Goal: Navigation & Orientation: Find specific page/section

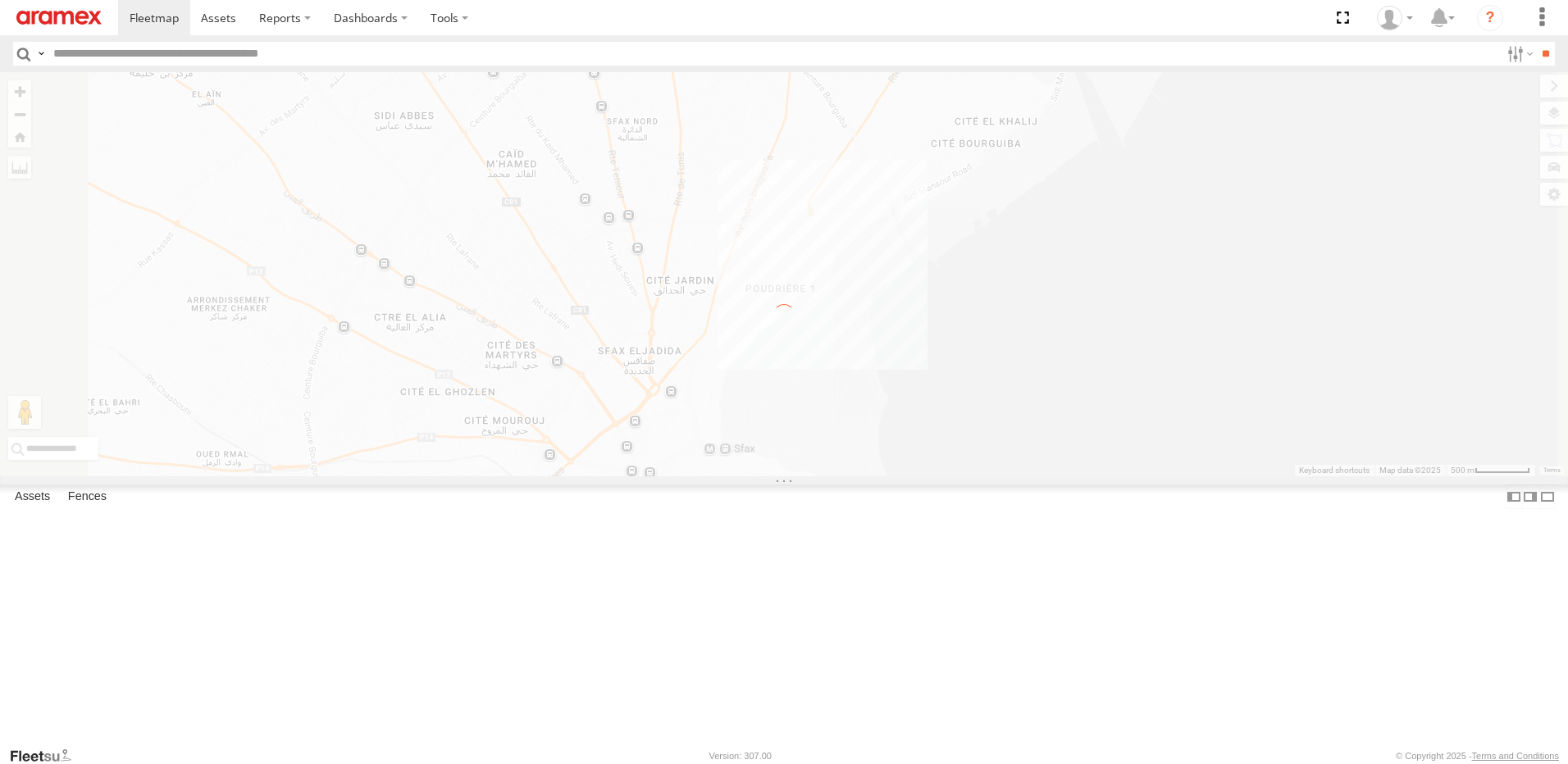
select select "**********"
click at [80, 18] on img at bounding box center [60, 18] width 86 height 14
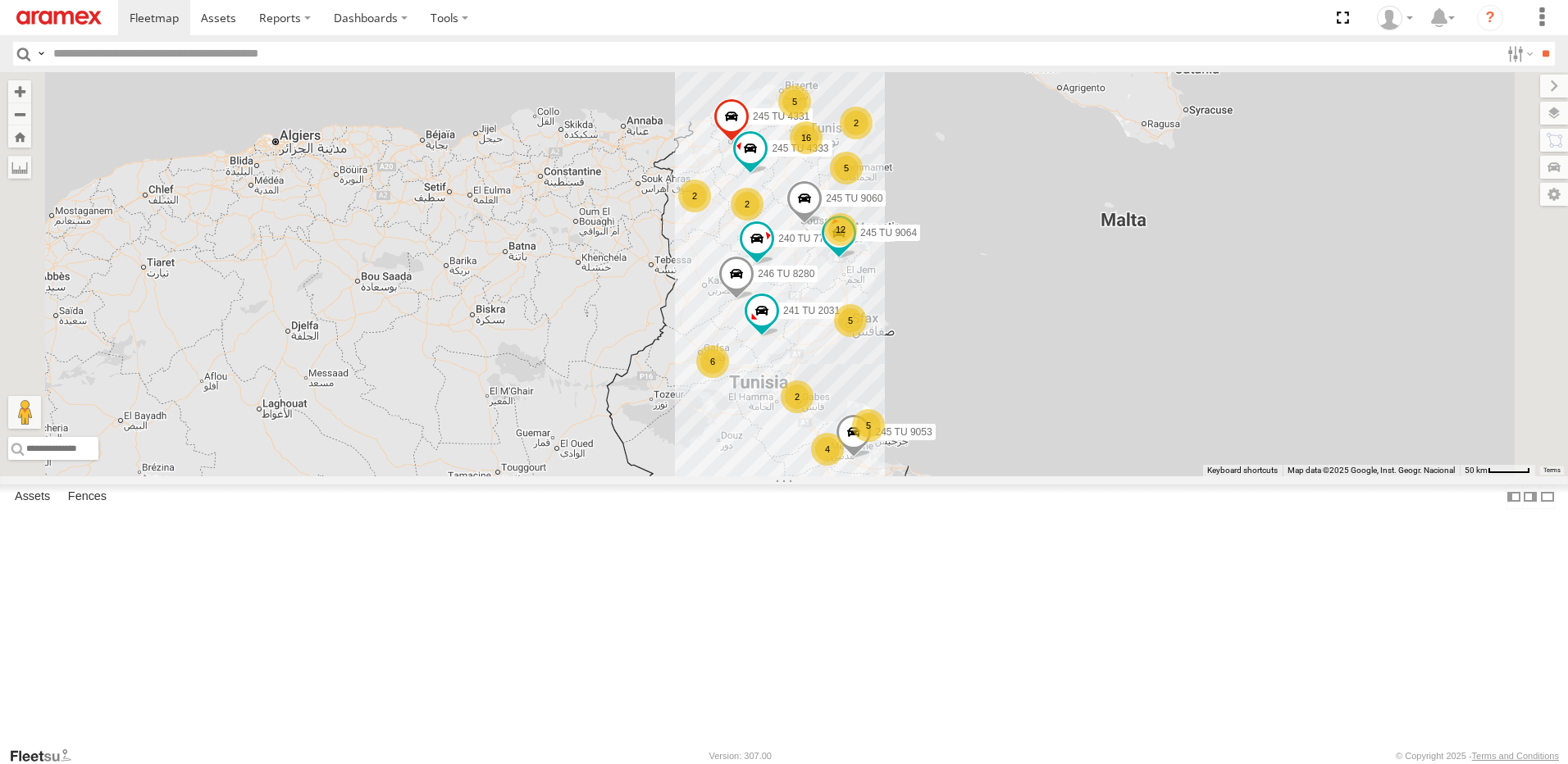
click at [867, 337] on div "5" at bounding box center [850, 320] width 33 height 33
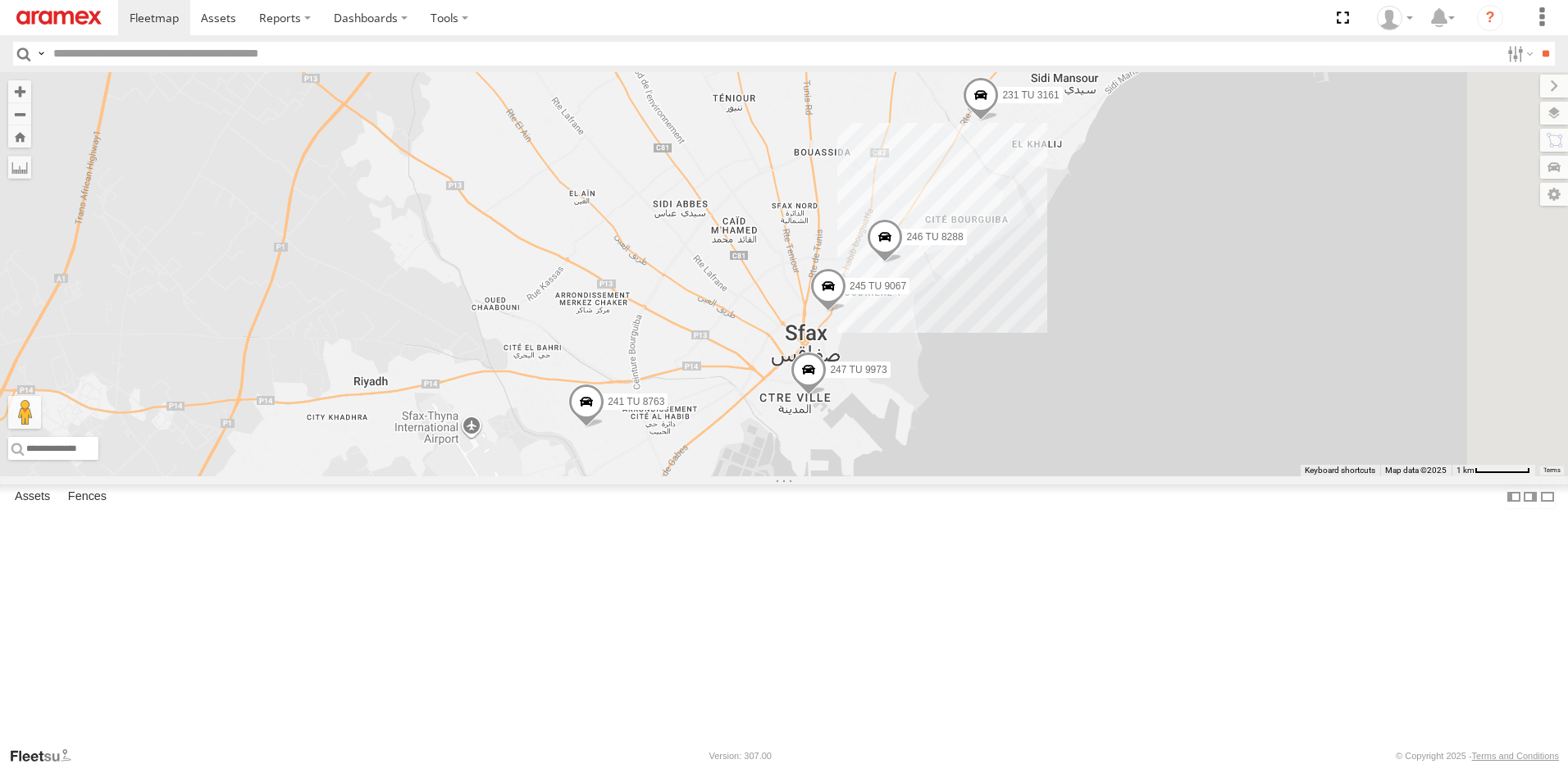
click at [605, 427] on span at bounding box center [586, 405] width 36 height 44
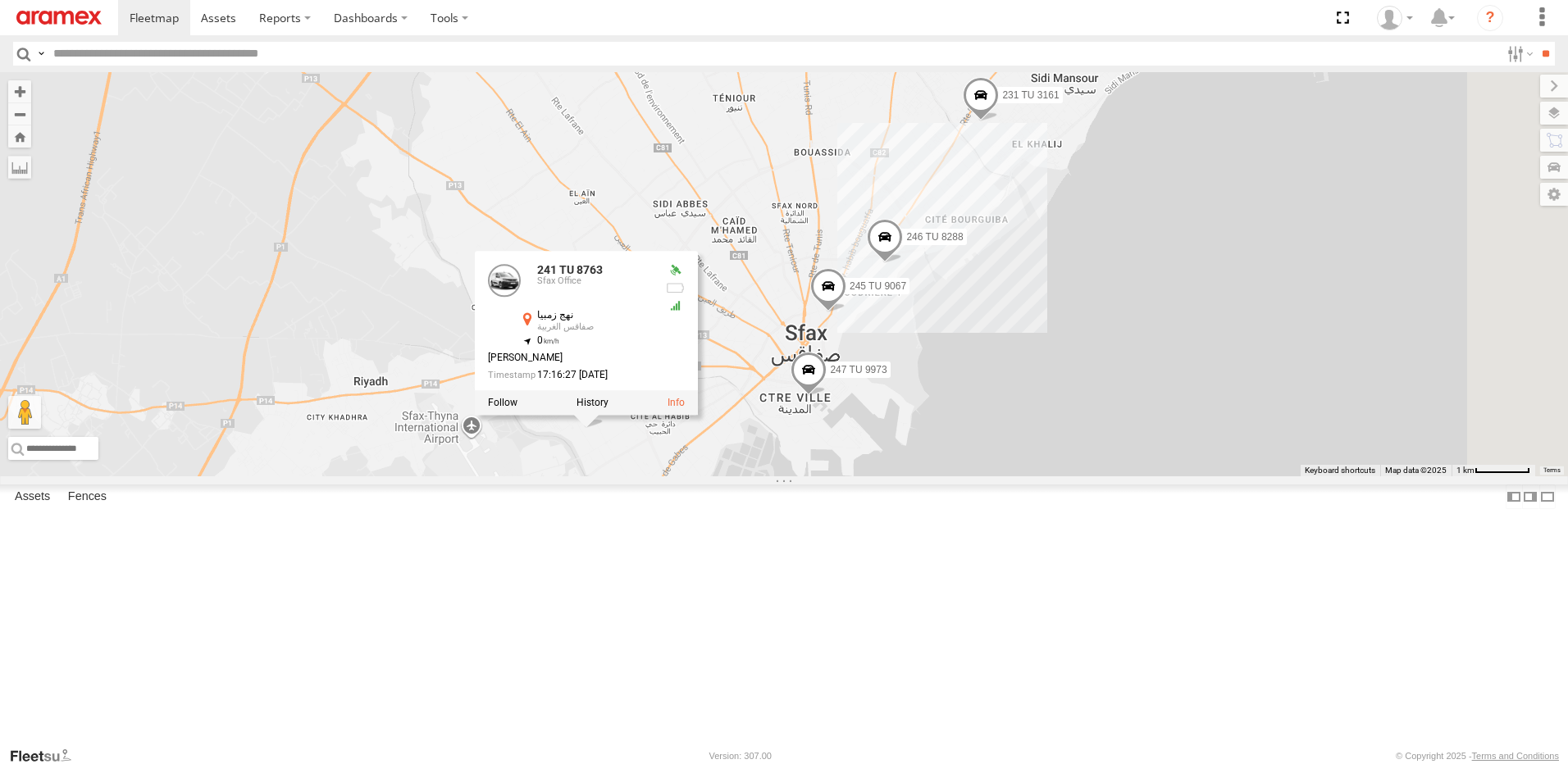
click at [1010, 476] on div "245 TU 9053 245 TU 4331 245 TU 4333 246 TU 8280 241 TU 2031 245 TU 9060 240 TU …" at bounding box center [784, 274] width 1568 height 404
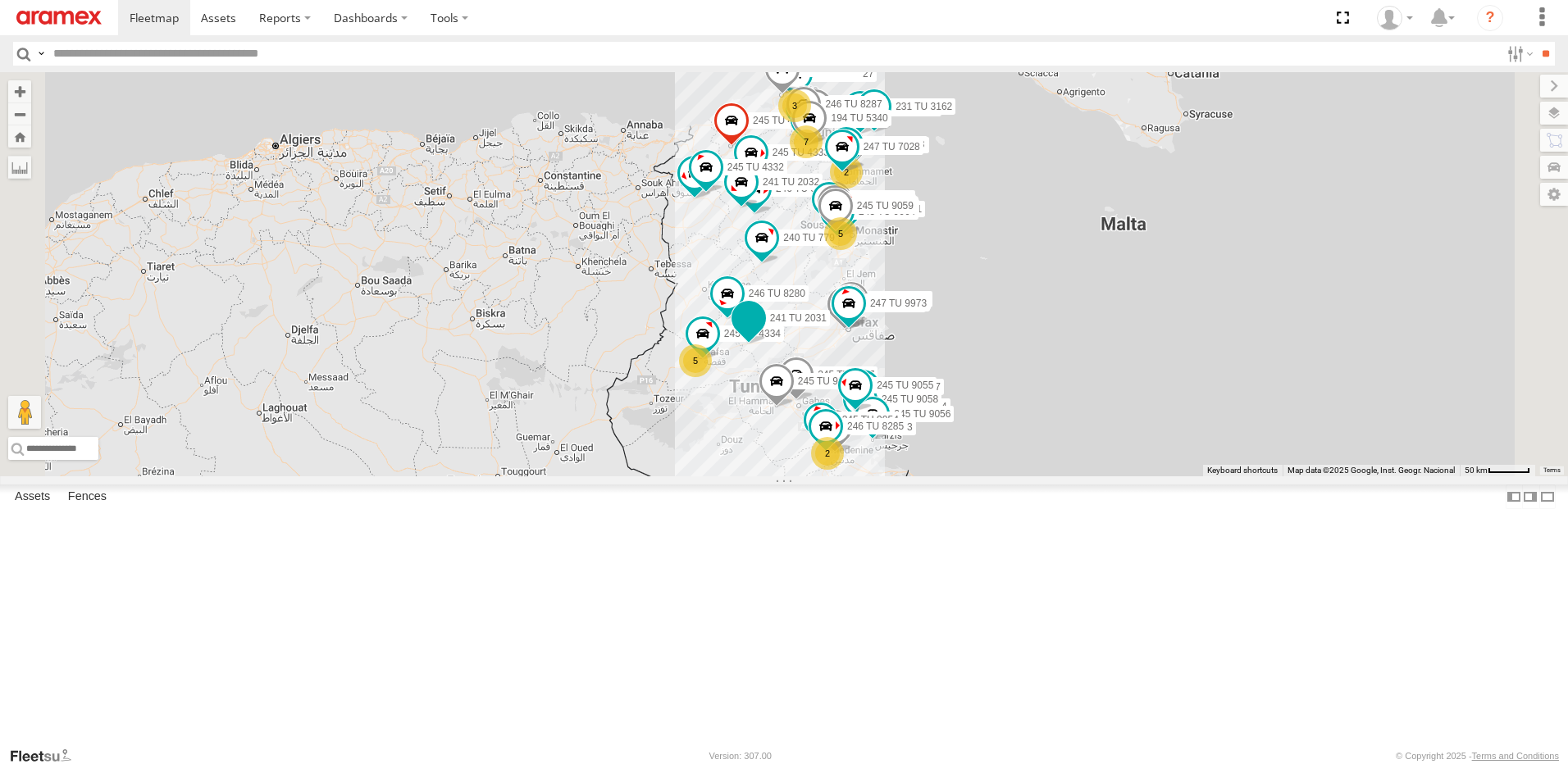
click at [830, 326] on label "241 TU 2031" at bounding box center [793, 317] width 73 height 17
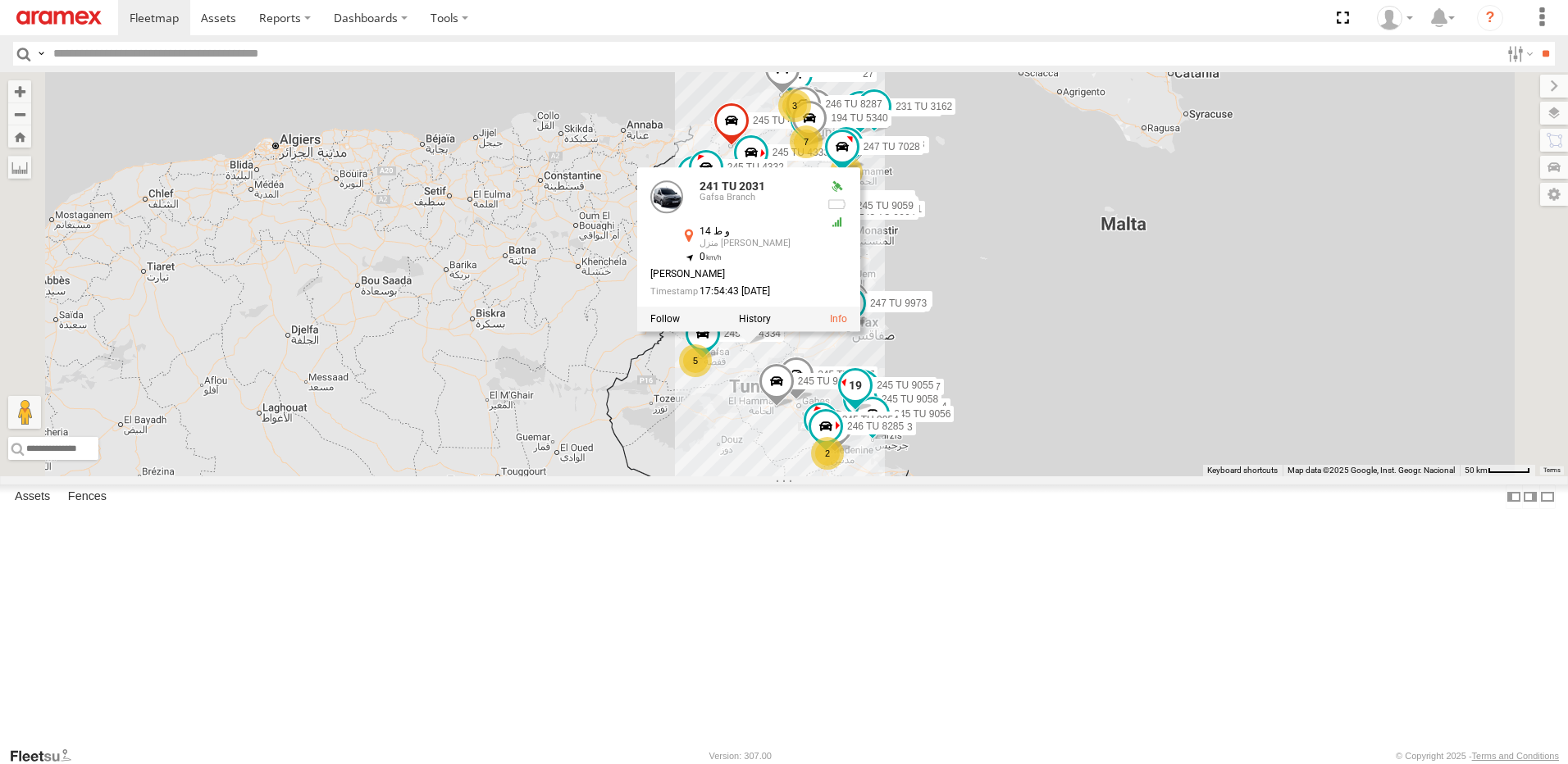
click at [873, 411] on span at bounding box center [855, 389] width 36 height 44
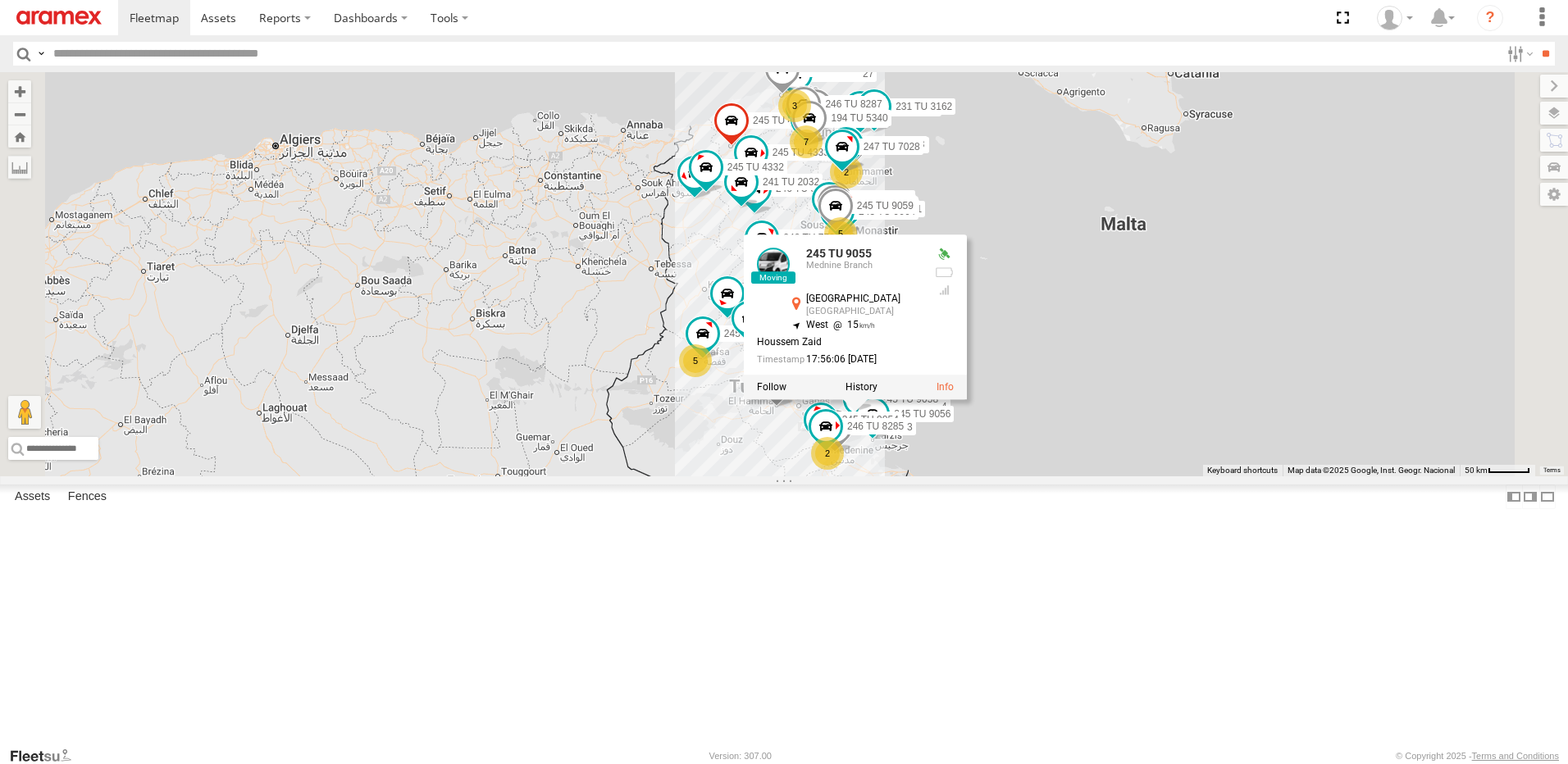
click at [1282, 461] on div "7 241 TU 2027 3 2 5 245 TU 4334 2 245 TU 4327 5 241 TU 8769 231 TU 3161 241 TU …" at bounding box center [784, 274] width 1568 height 404
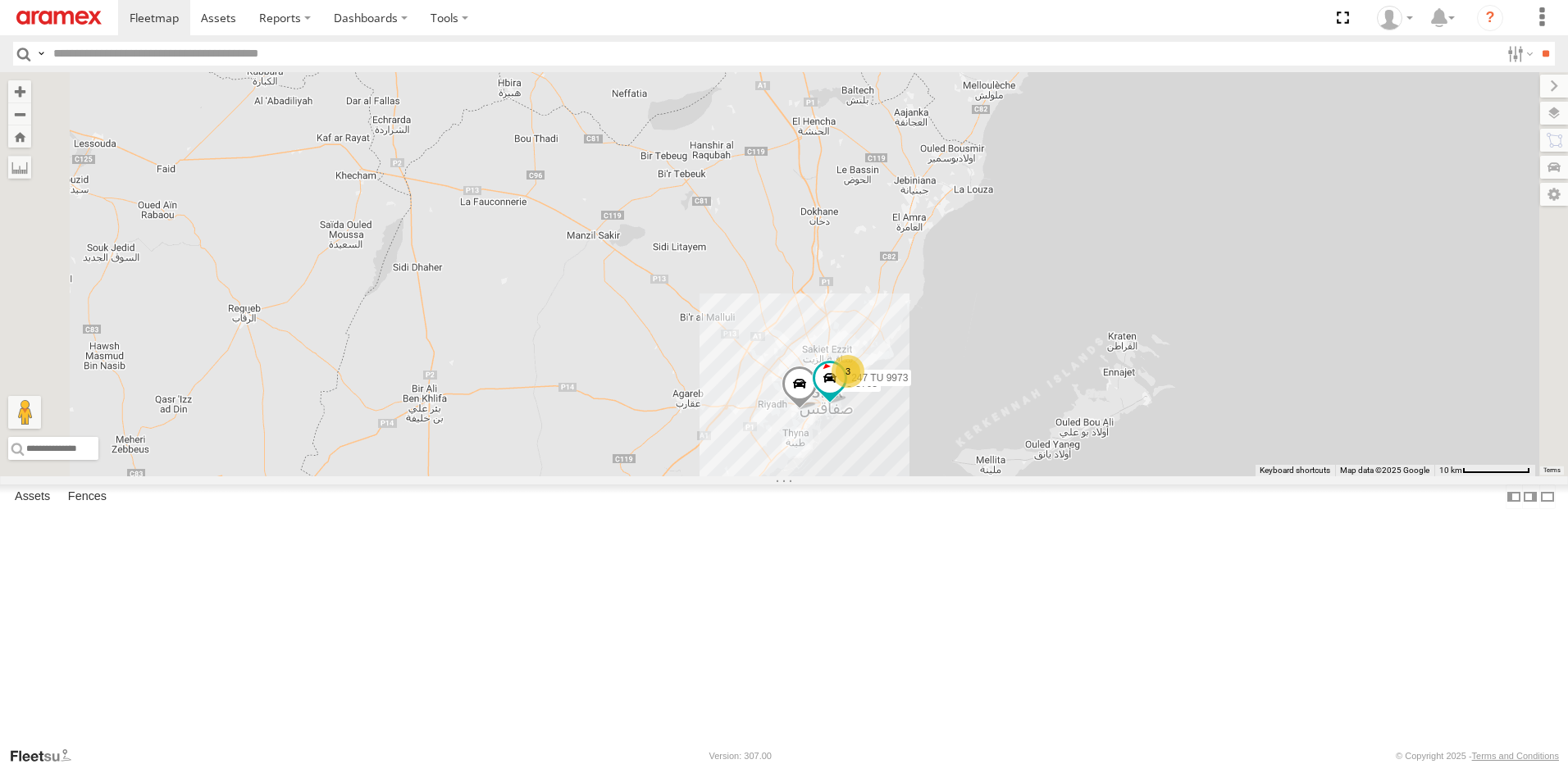
click at [864, 388] on div "3" at bounding box center [847, 371] width 33 height 33
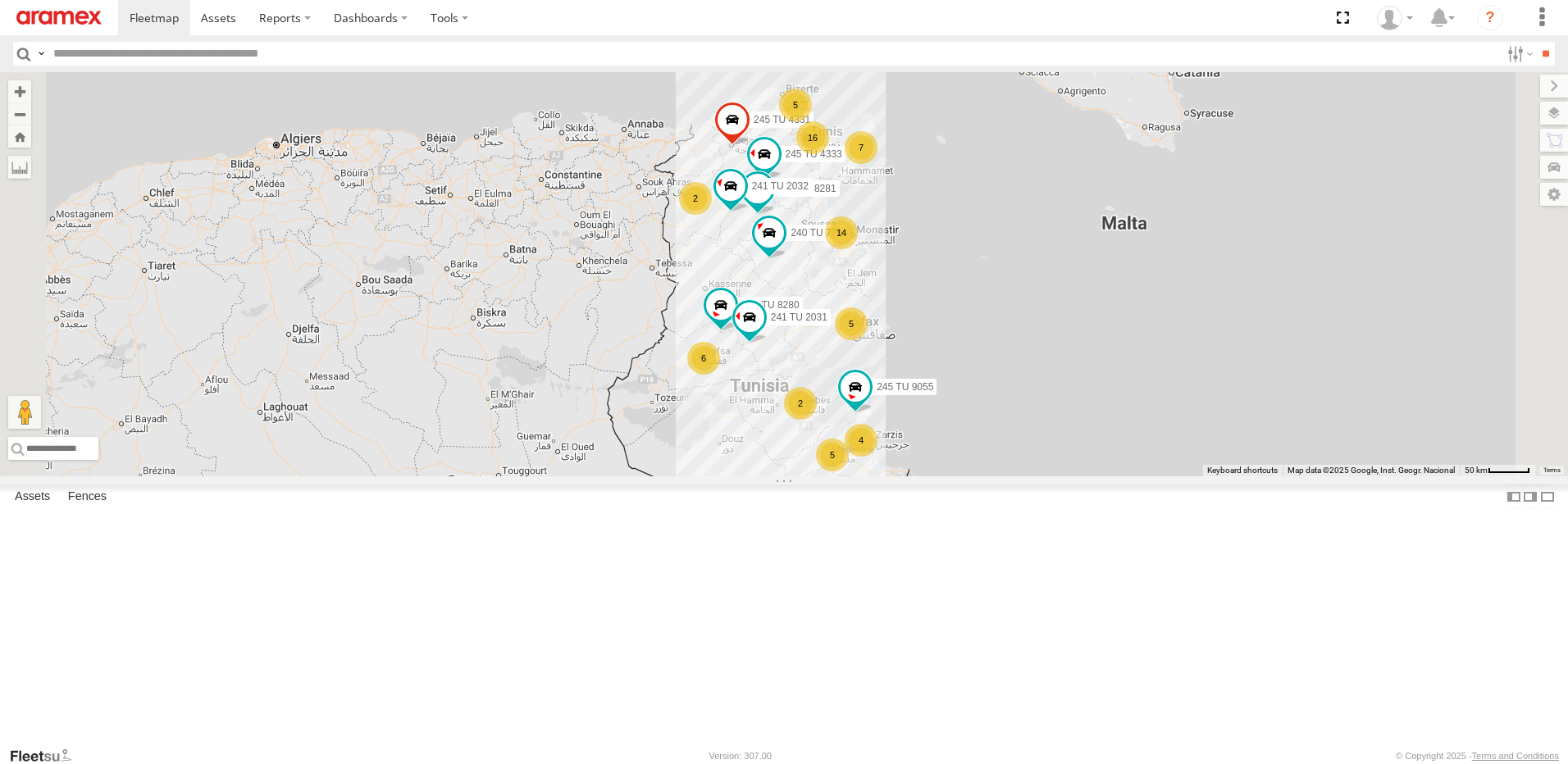
click at [868, 340] on div "5" at bounding box center [851, 323] width 33 height 33
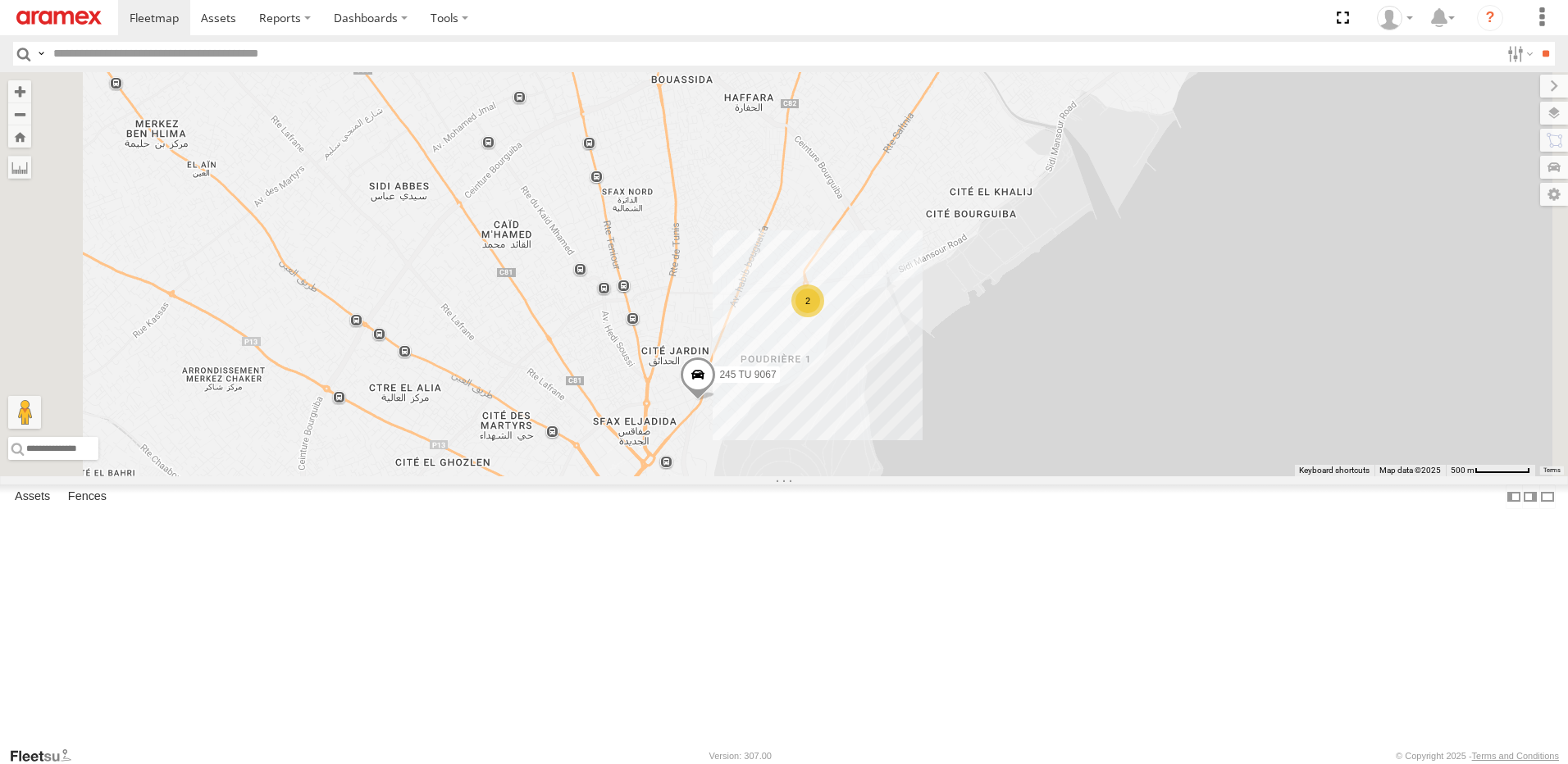
click at [824, 317] on div "2" at bounding box center [807, 301] width 33 height 33
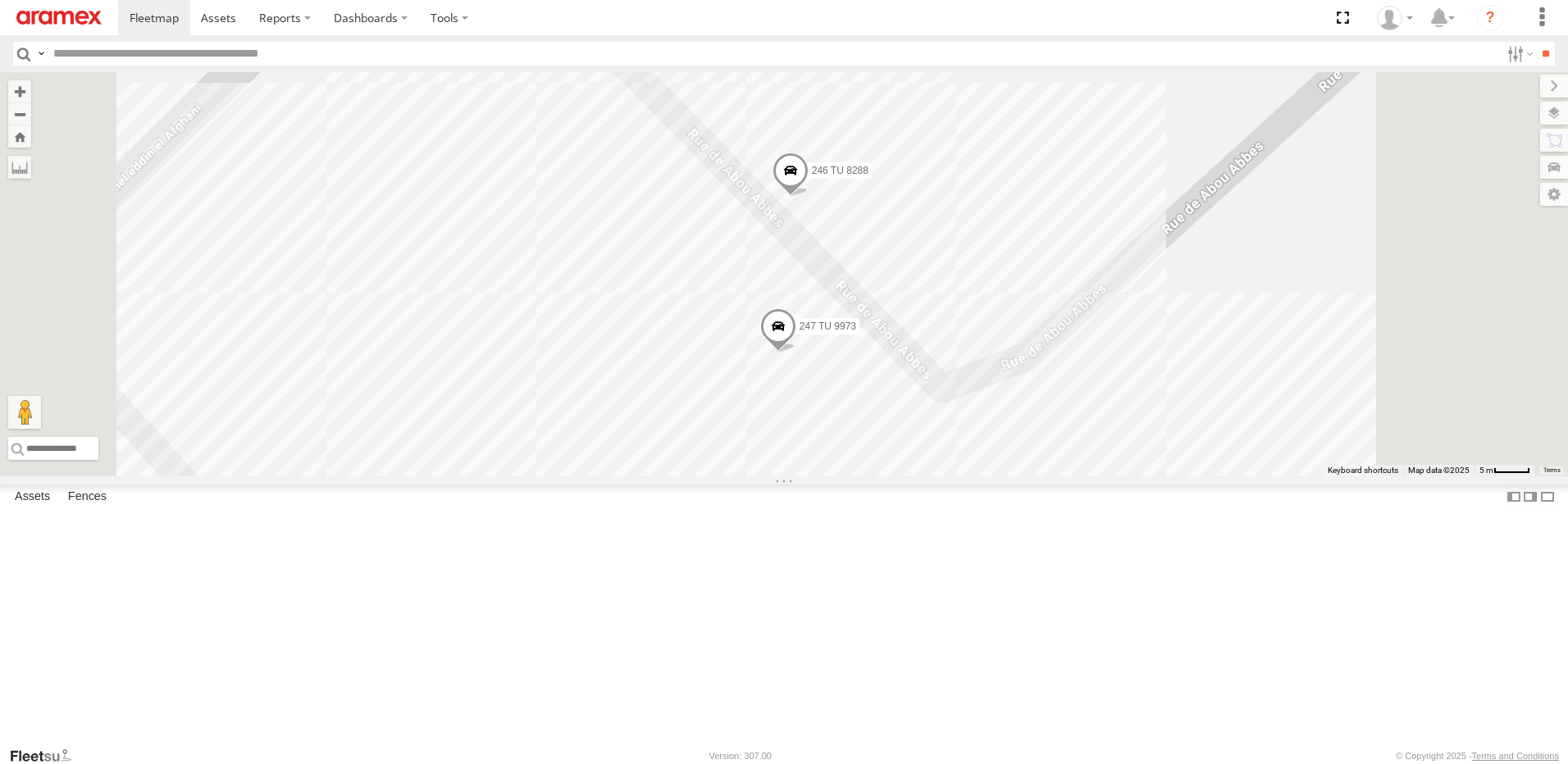
click at [796, 353] on span at bounding box center [778, 330] width 36 height 44
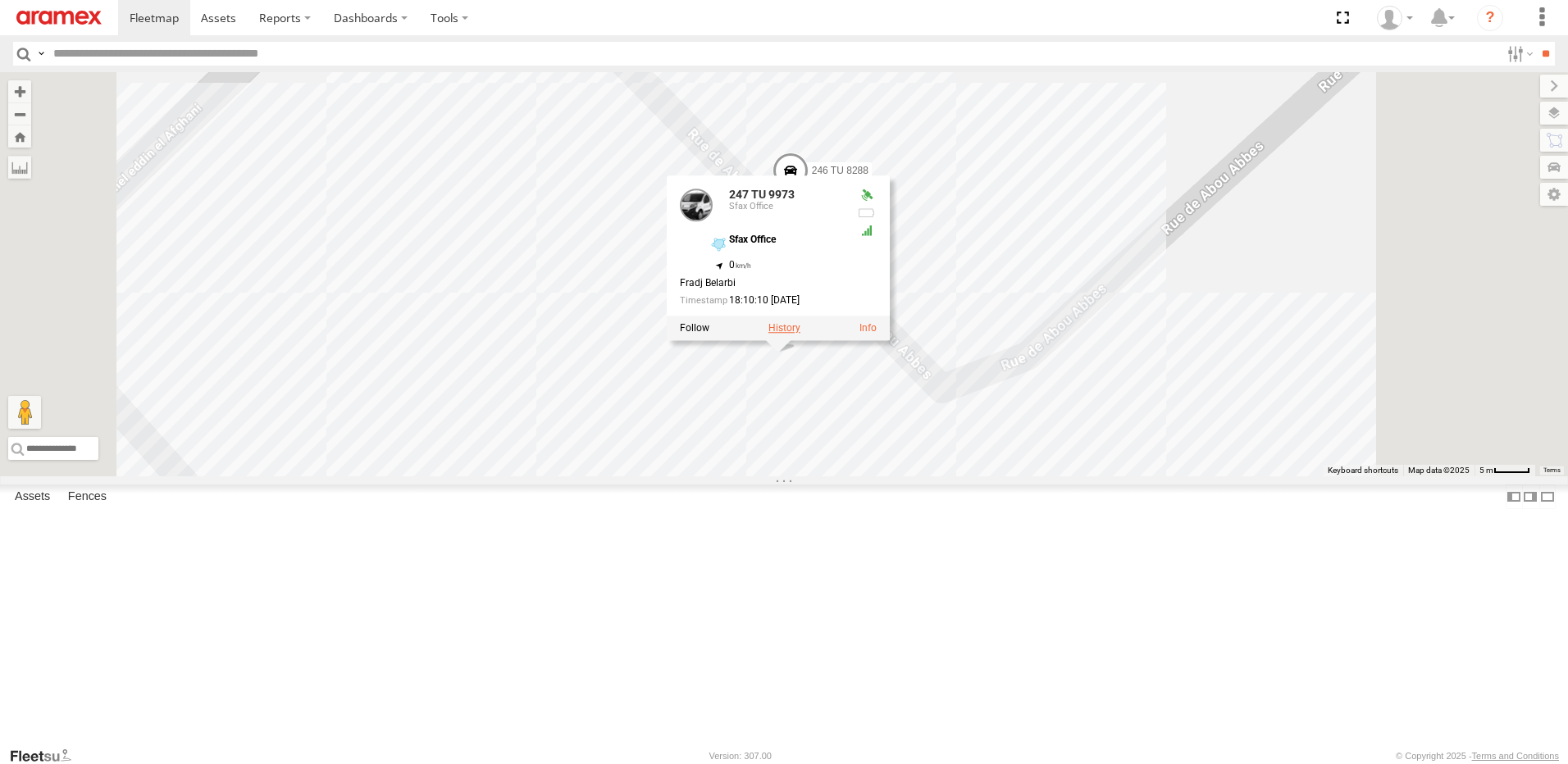
click at [800, 333] on label at bounding box center [784, 328] width 32 height 12
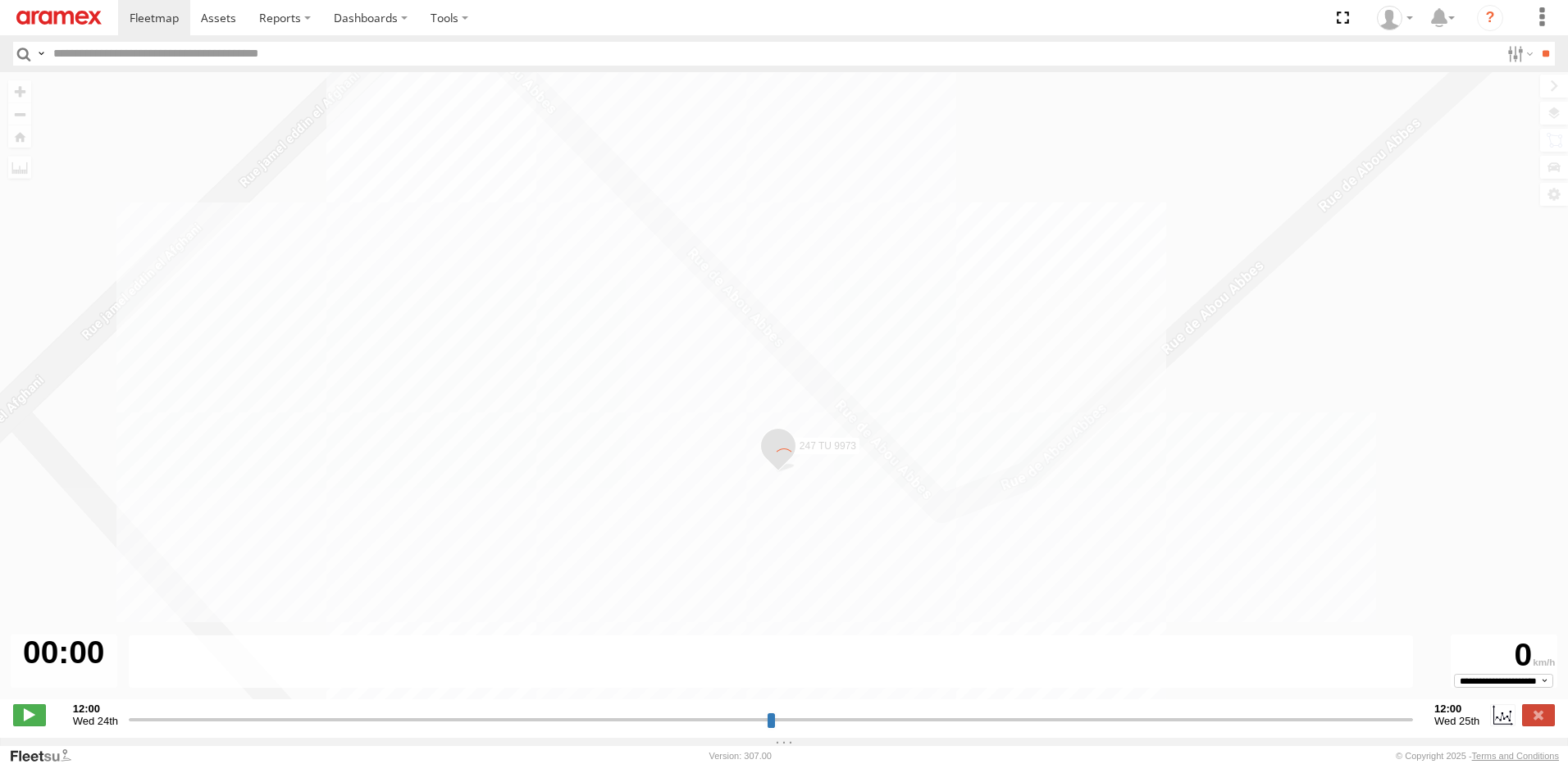
type input "**********"
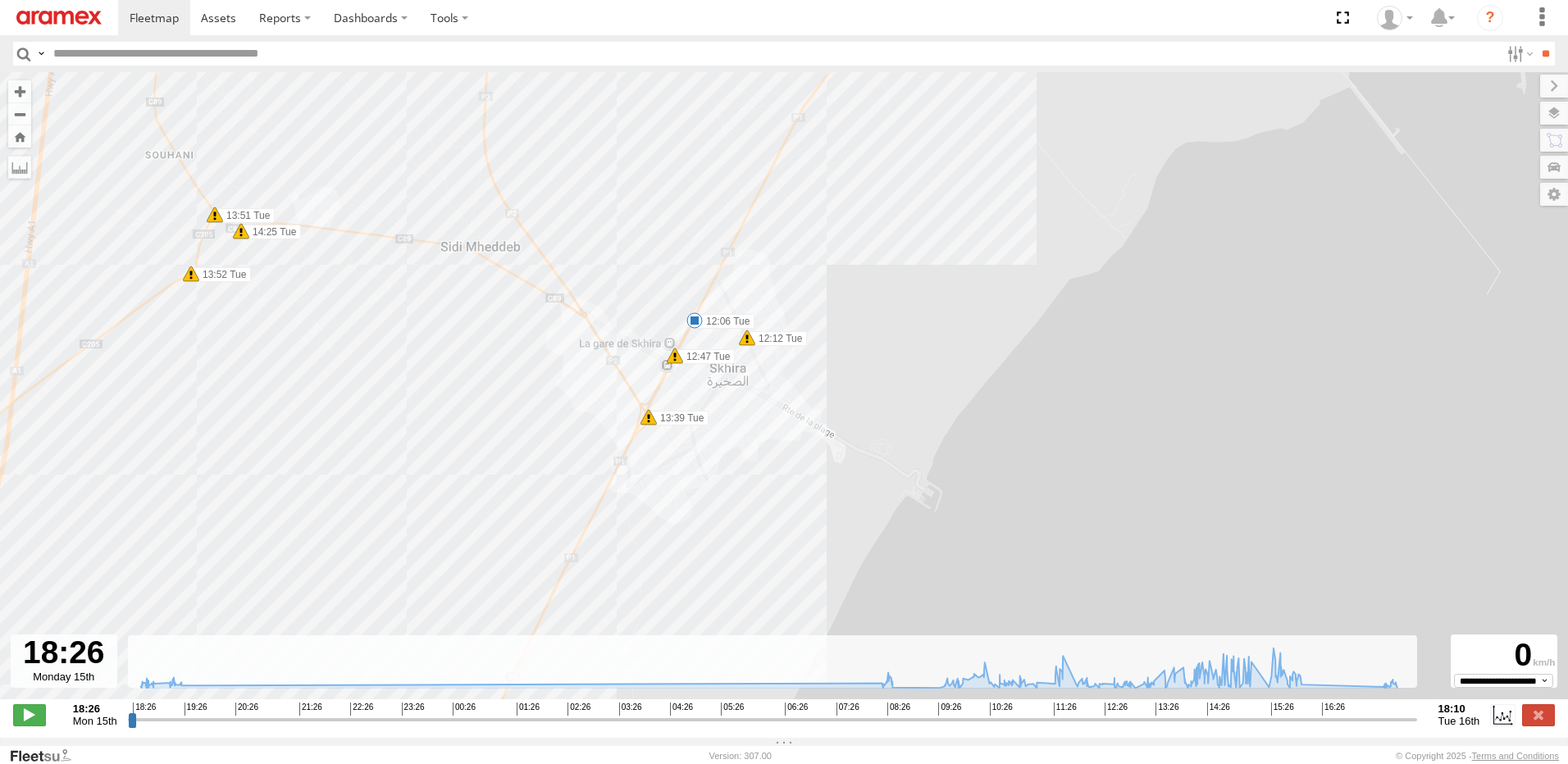
drag, startPoint x: 585, startPoint y: 262, endPoint x: 637, endPoint y: 573, distance: 315.3
click at [637, 573] on div "247 TU 9973 10:10 Tue 10:51 Tue 12:06 Tue 14:13 Tue 14:19 Tue 14:46 Tue 15:25 T…" at bounding box center [784, 395] width 1568 height 645
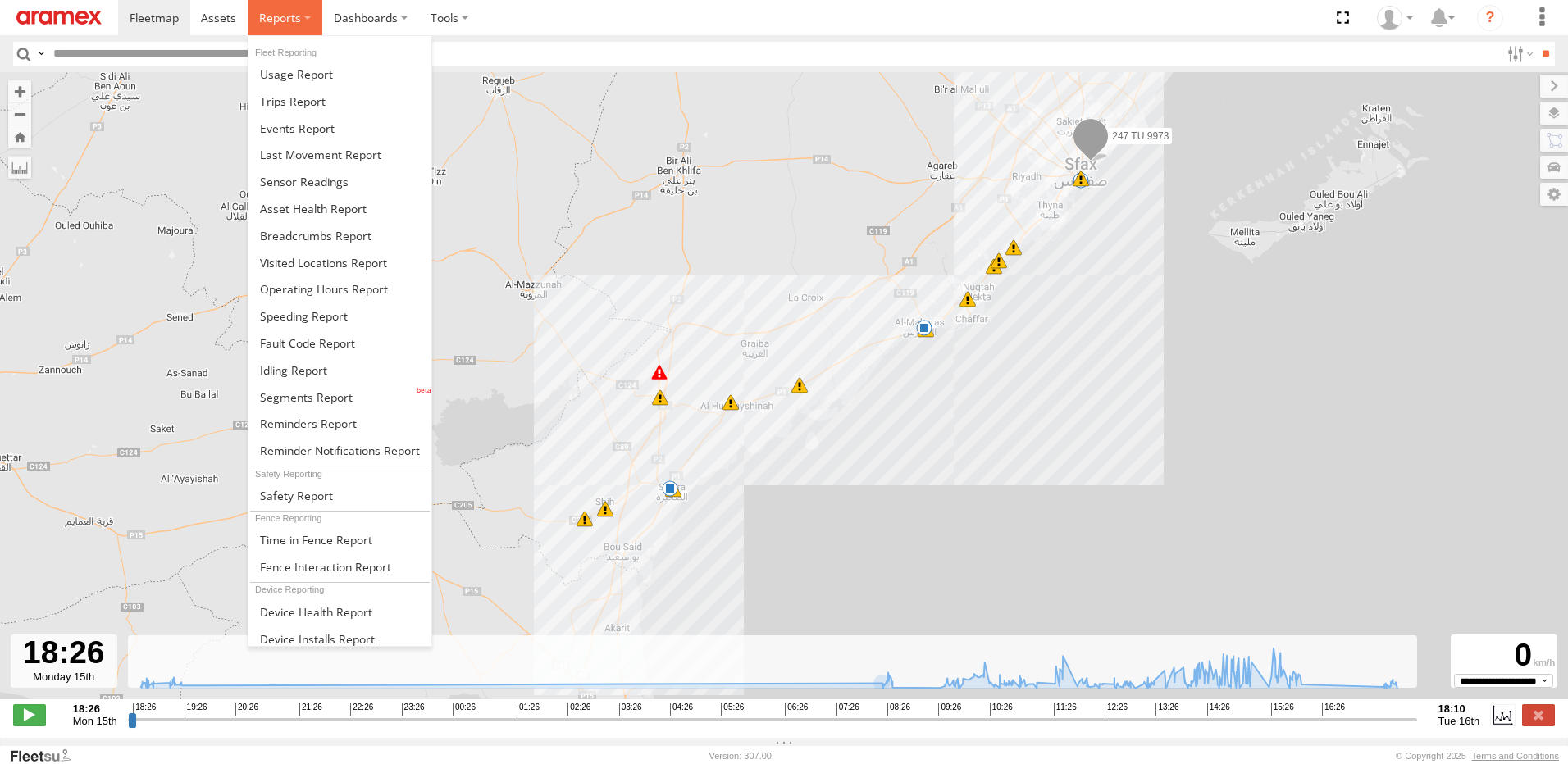
click at [272, 17] on span at bounding box center [281, 18] width 42 height 16
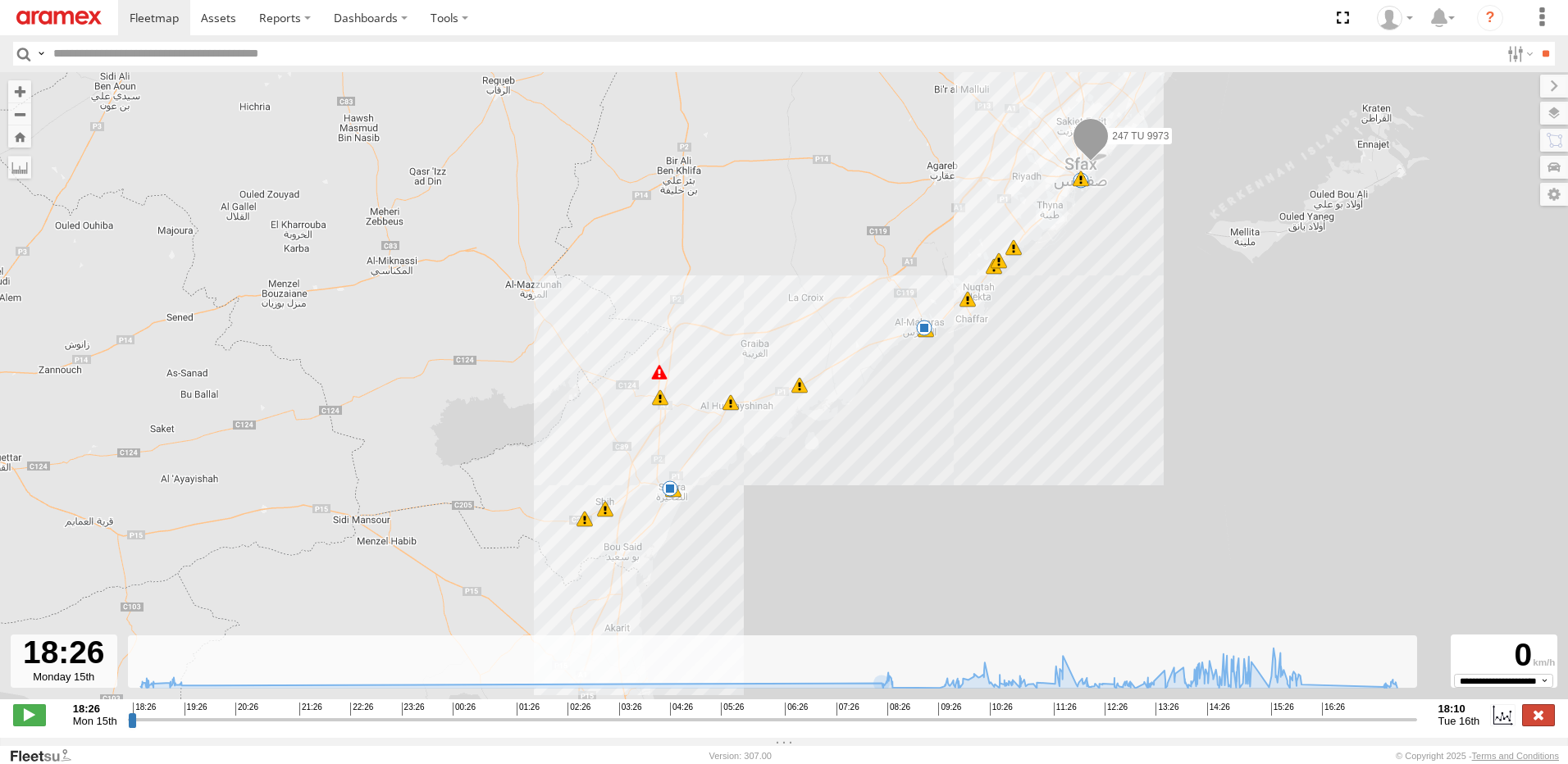
click at [1539, 725] on label at bounding box center [1538, 714] width 33 height 21
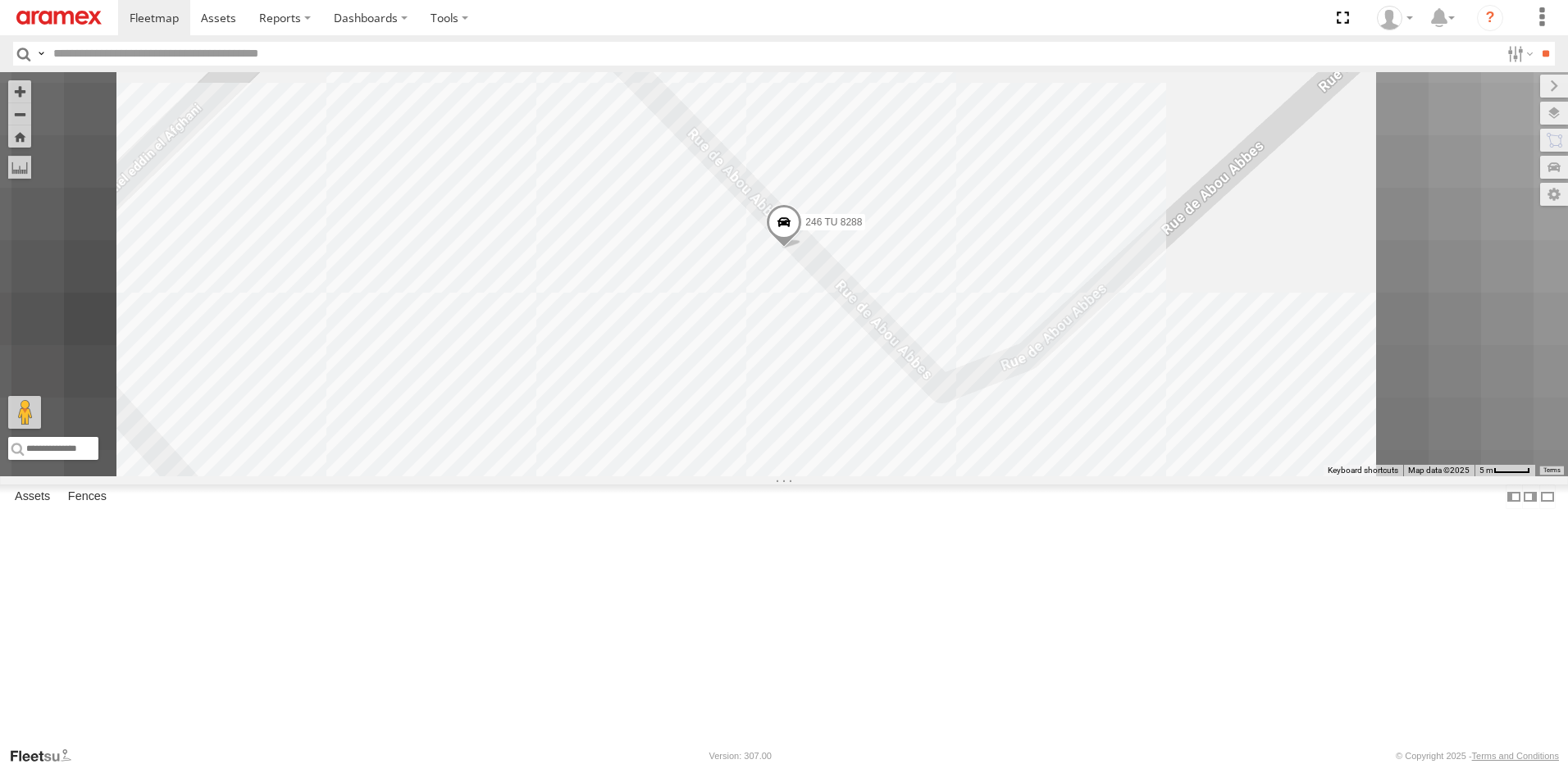
click at [91, 6] on link at bounding box center [59, 18] width 118 height 35
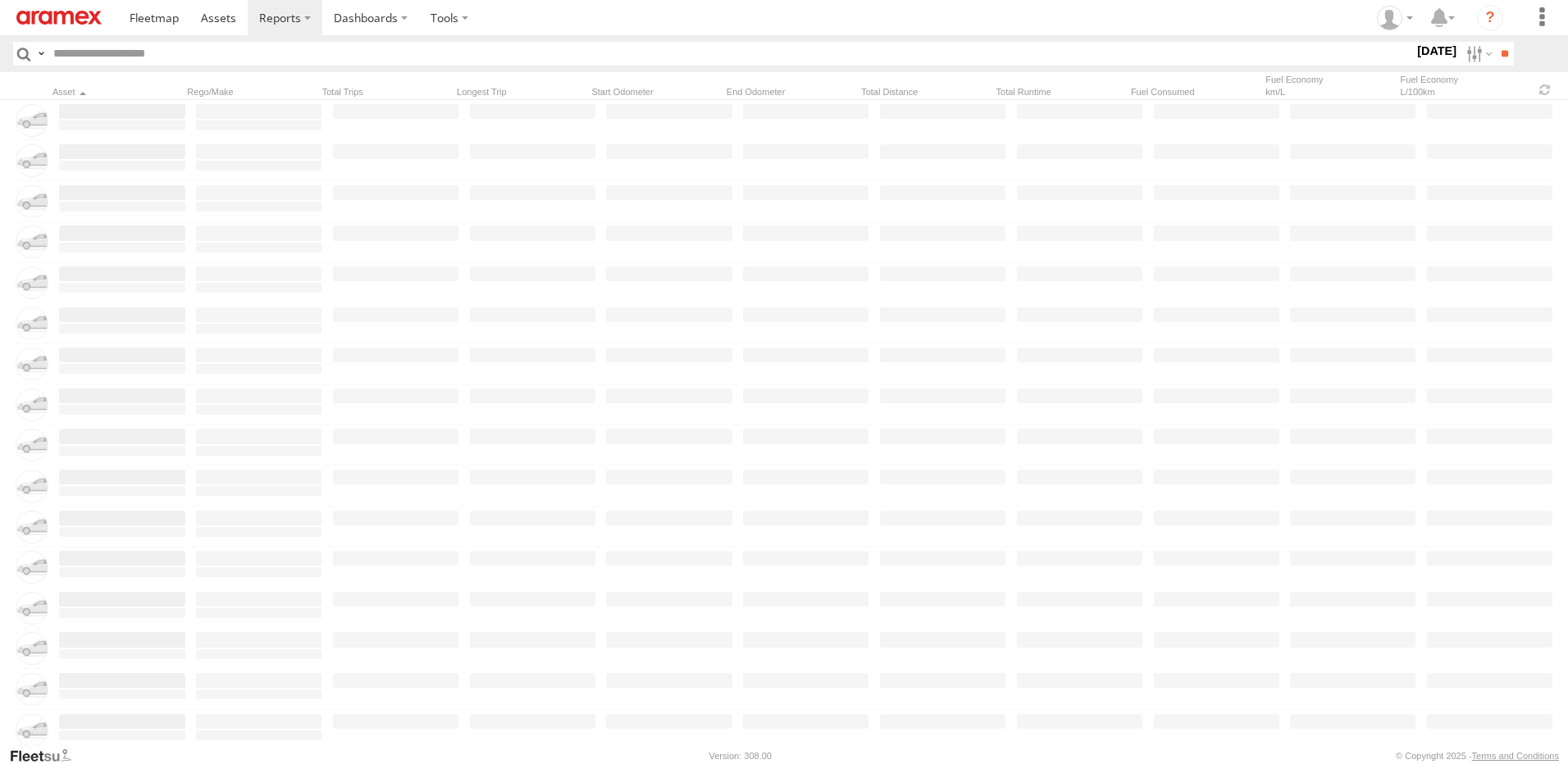
click at [0, 0] on span "Sfax Office" at bounding box center [0, 0] width 0 height 0
click at [1495, 56] on input "**" at bounding box center [1504, 54] width 18 height 24
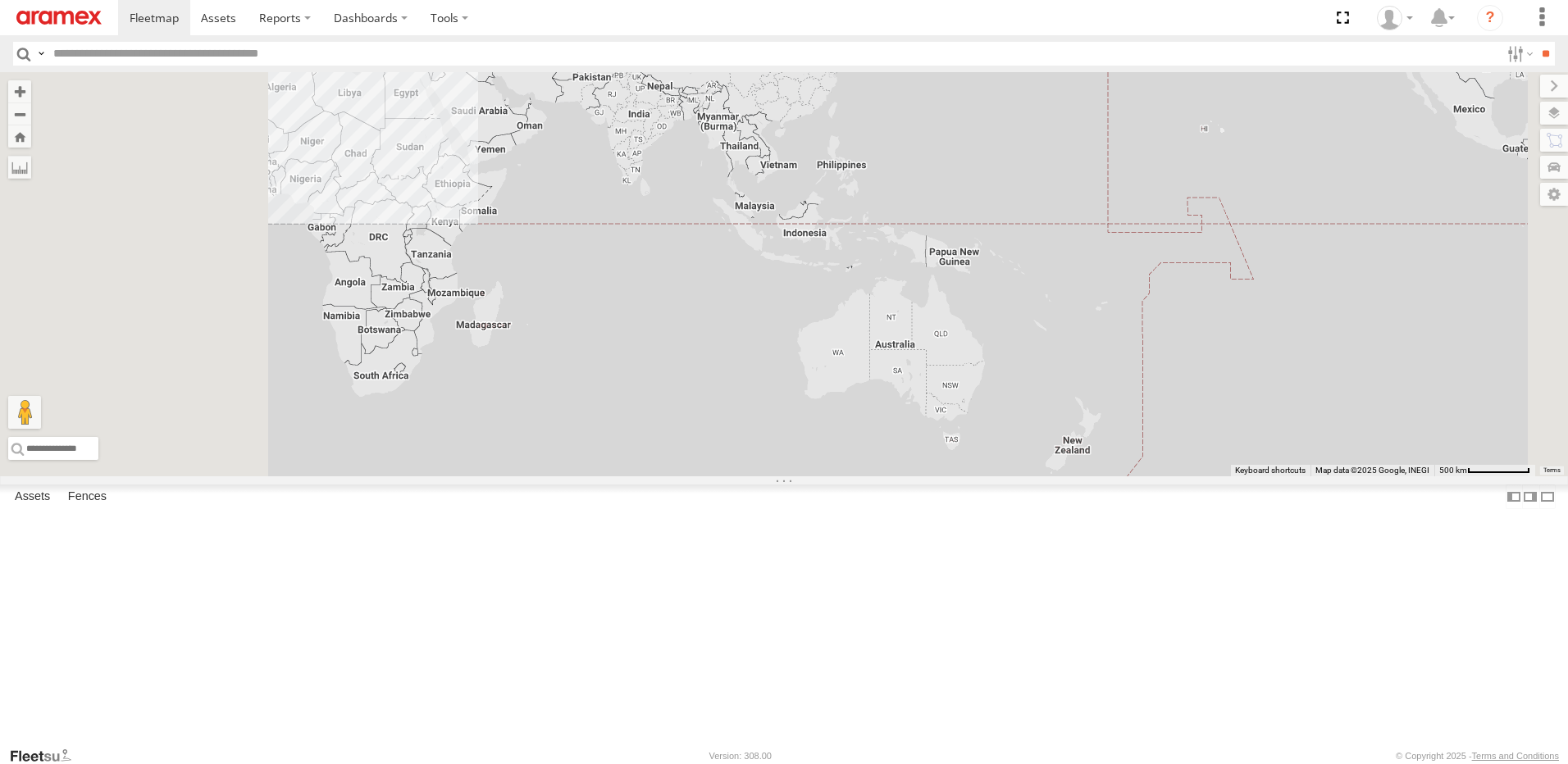
drag, startPoint x: 612, startPoint y: 222, endPoint x: 658, endPoint y: 254, distance: 56.0
click at [658, 254] on div "74" at bounding box center [784, 274] width 1568 height 404
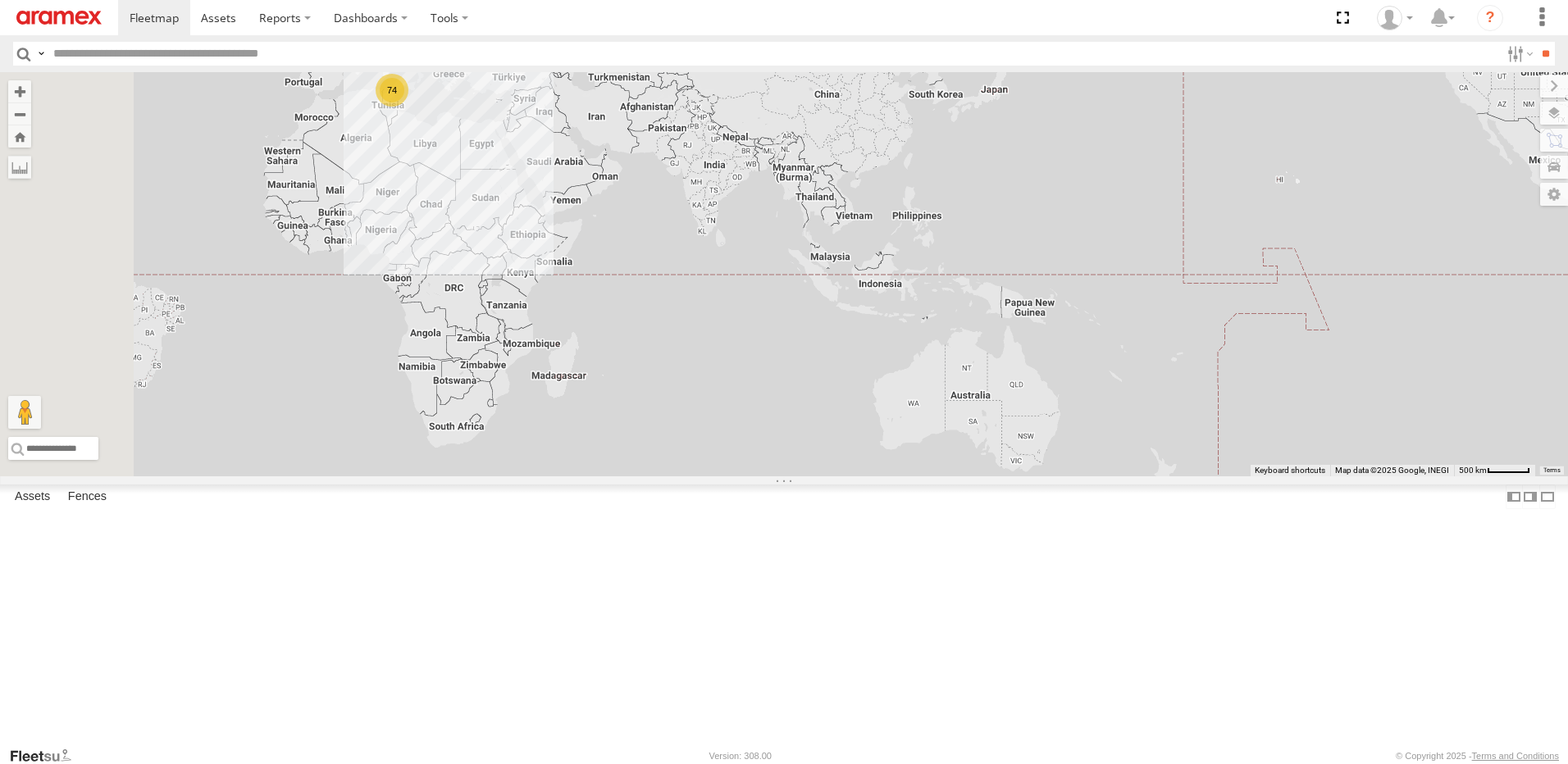
click at [408, 107] on div "74" at bounding box center [391, 90] width 33 height 33
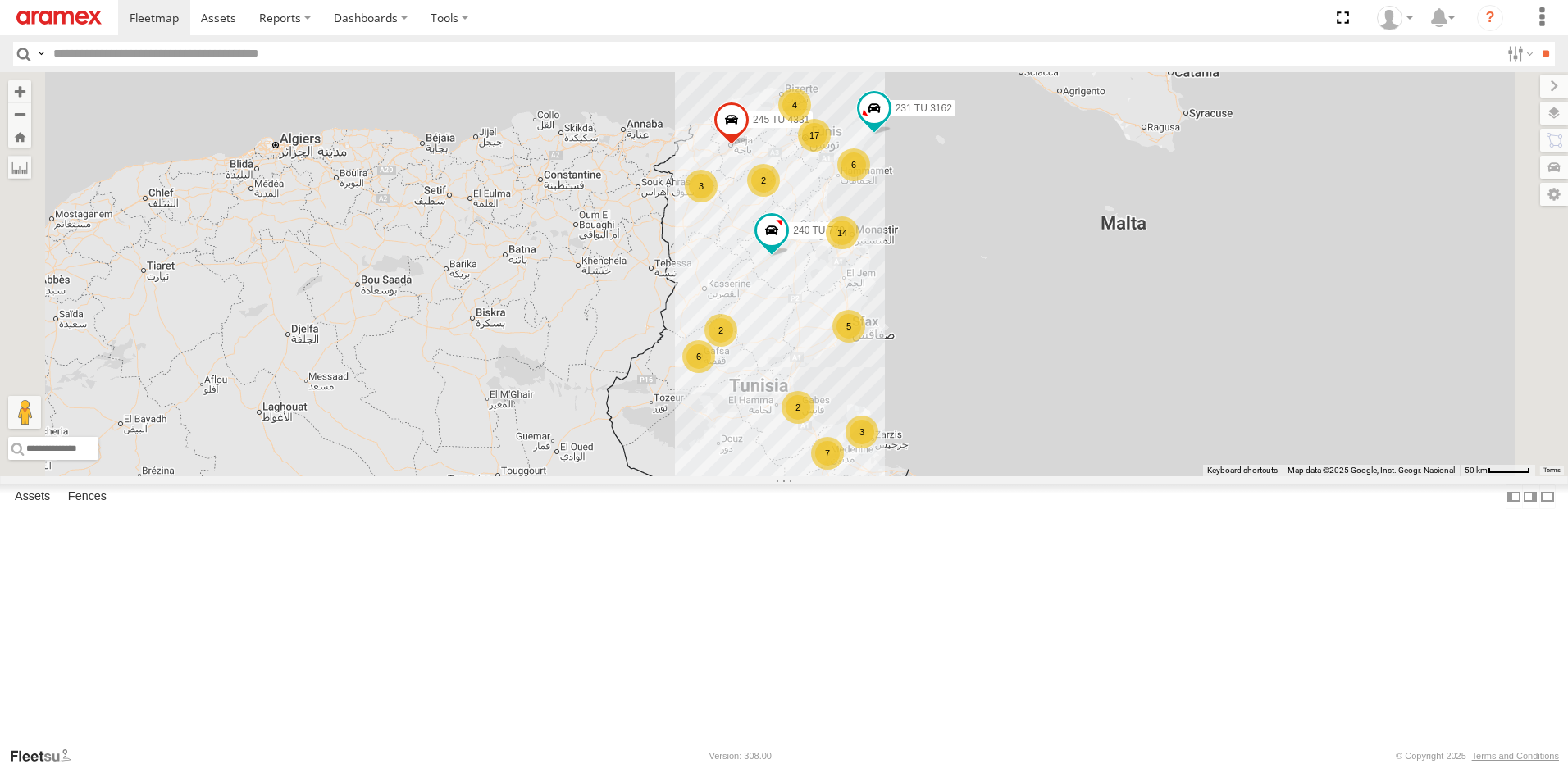
click at [865, 343] on div "5" at bounding box center [848, 326] width 33 height 33
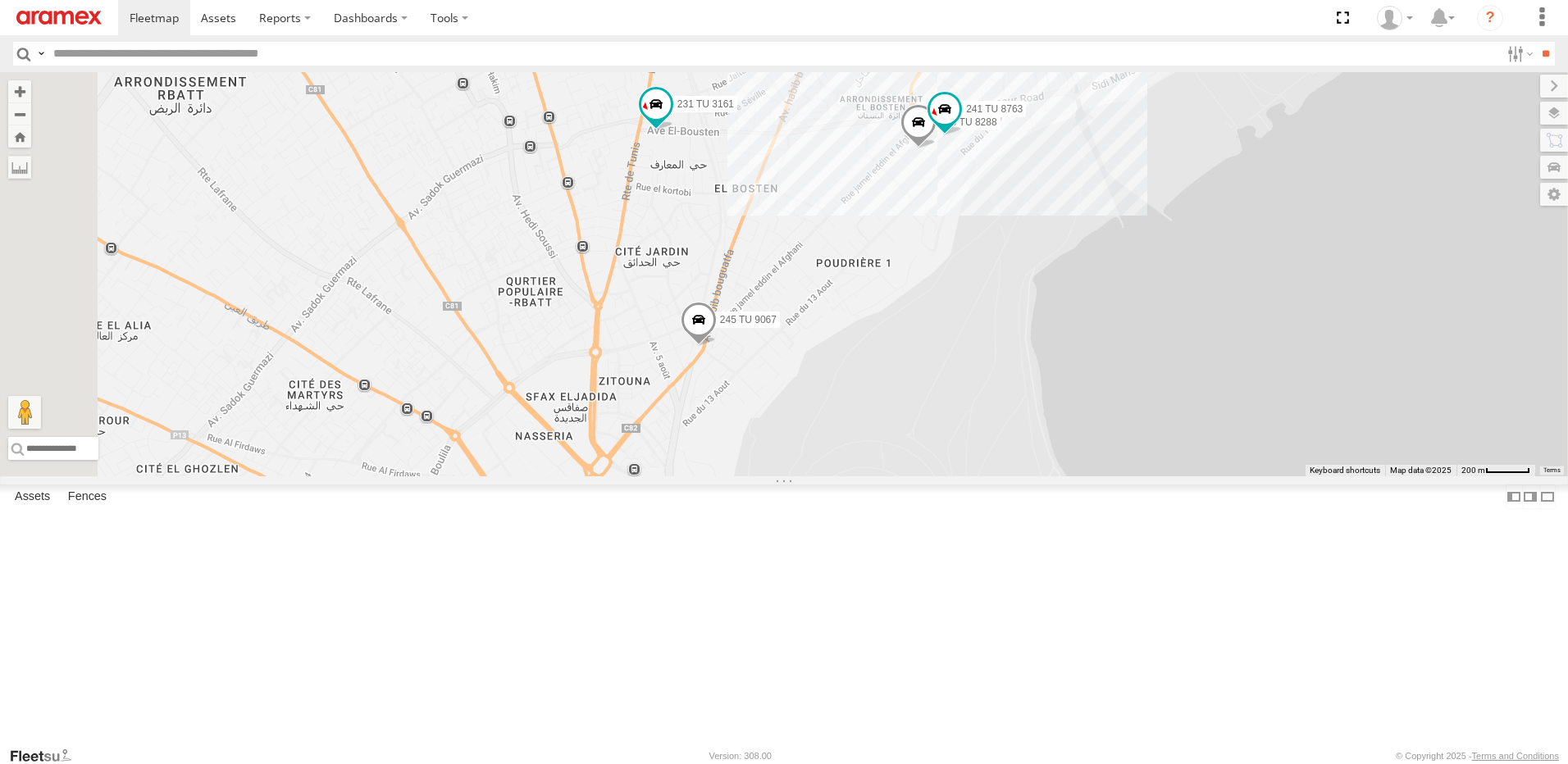
drag, startPoint x: 1083, startPoint y: 375, endPoint x: 1079, endPoint y: 518, distance: 143.1
click at [1079, 476] on div "245 TU 4331 231 TU 3162 240 TU 779 231 TU 3161 246 TU 8288 241 TU 8763 245 TU 9…" at bounding box center [784, 274] width 1568 height 404
click at [670, 119] on span at bounding box center [655, 103] width 29 height 29
click at [1098, 402] on div "245 TU 4331 231 TU 3162 240 TU 779 231 TU 3161 246 TU 8288 241 TU 8763 245 TU 9…" at bounding box center [784, 274] width 1568 height 404
